Goal: Find specific page/section: Find specific page/section

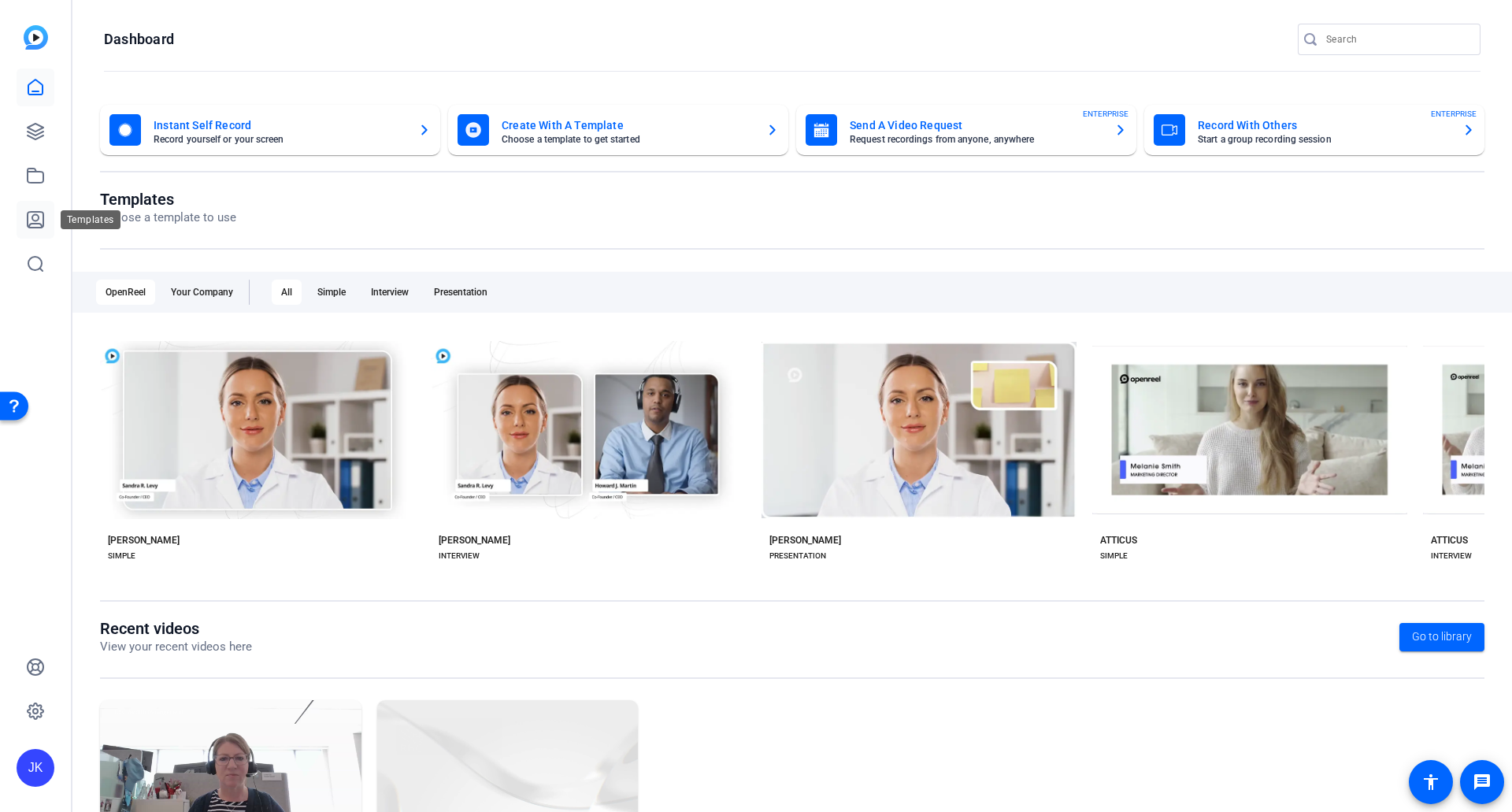
click at [50, 218] on link at bounding box center [35, 220] width 38 height 38
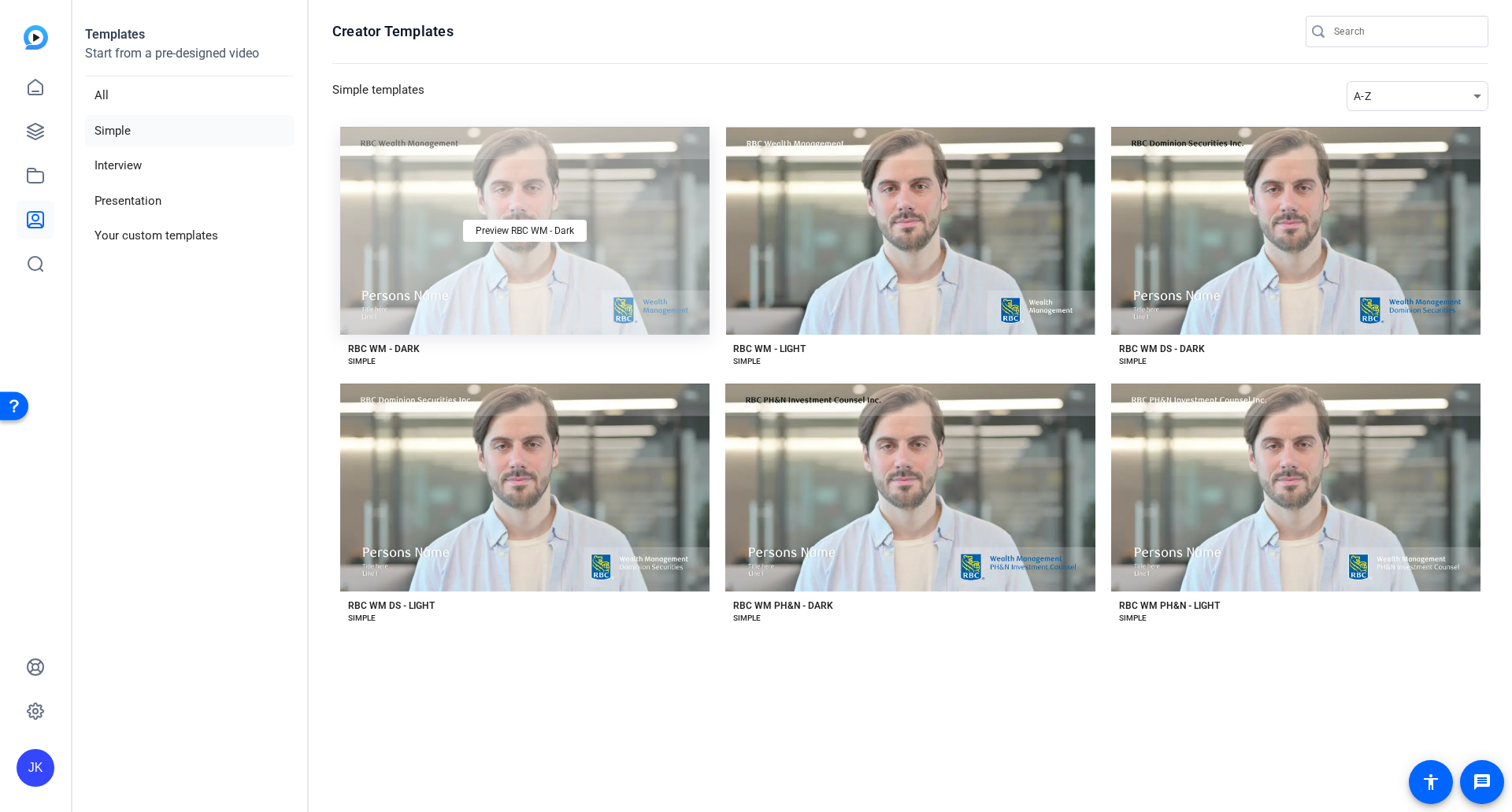
click at [582, 274] on div "Preview RBC WM - Dark" at bounding box center [525, 231] width 370 height 208
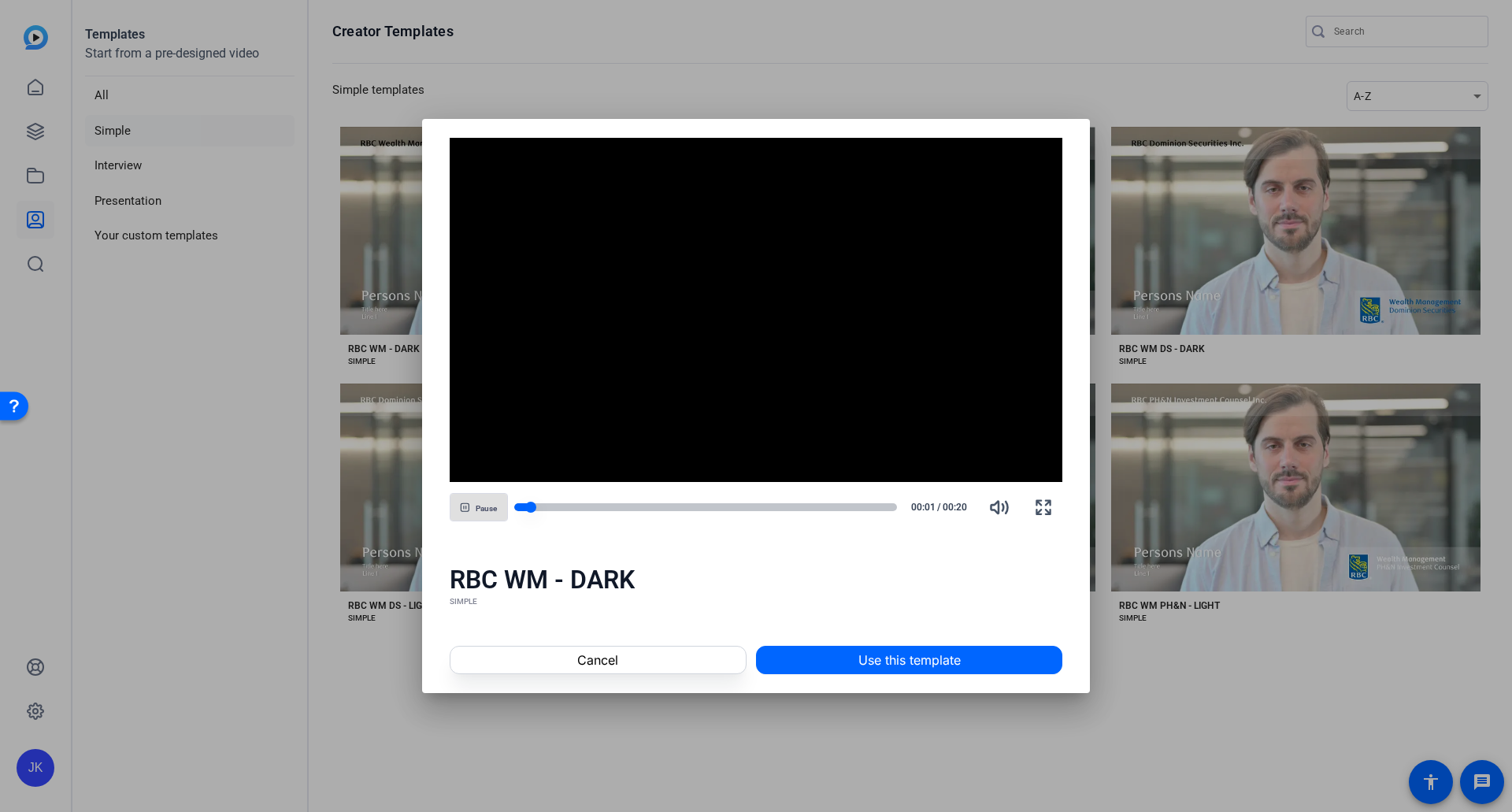
click at [892, 510] on div at bounding box center [705, 508] width 384 height 8
click at [695, 652] on span at bounding box center [598, 660] width 295 height 38
